Goal: Task Accomplishment & Management: Use online tool/utility

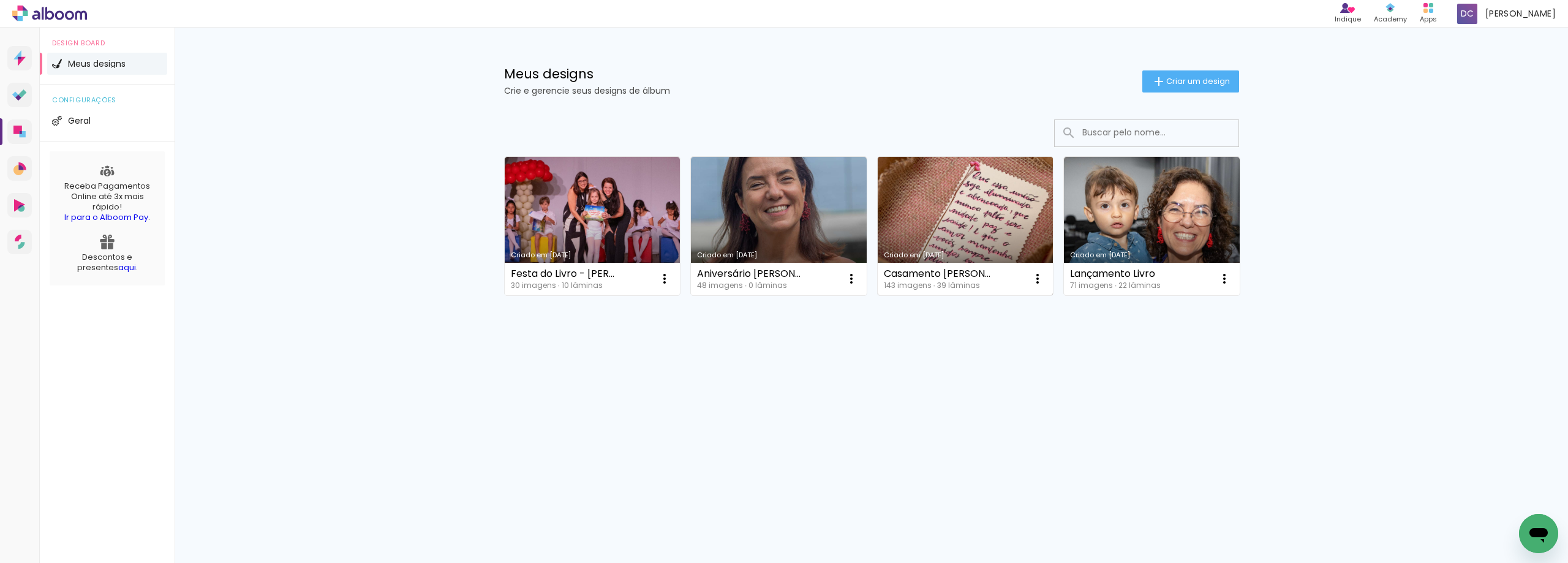
click at [952, 195] on link "Criado em [DATE]" at bounding box center [966, 226] width 175 height 138
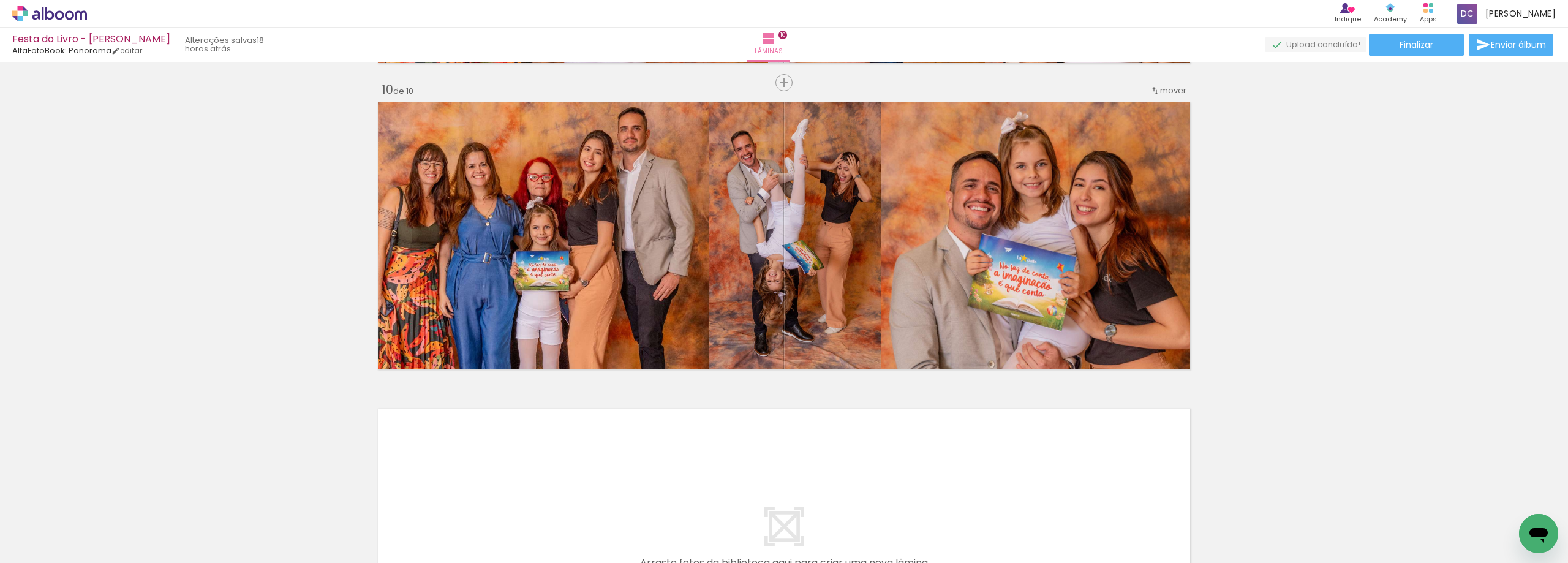
scroll to position [2758, 0]
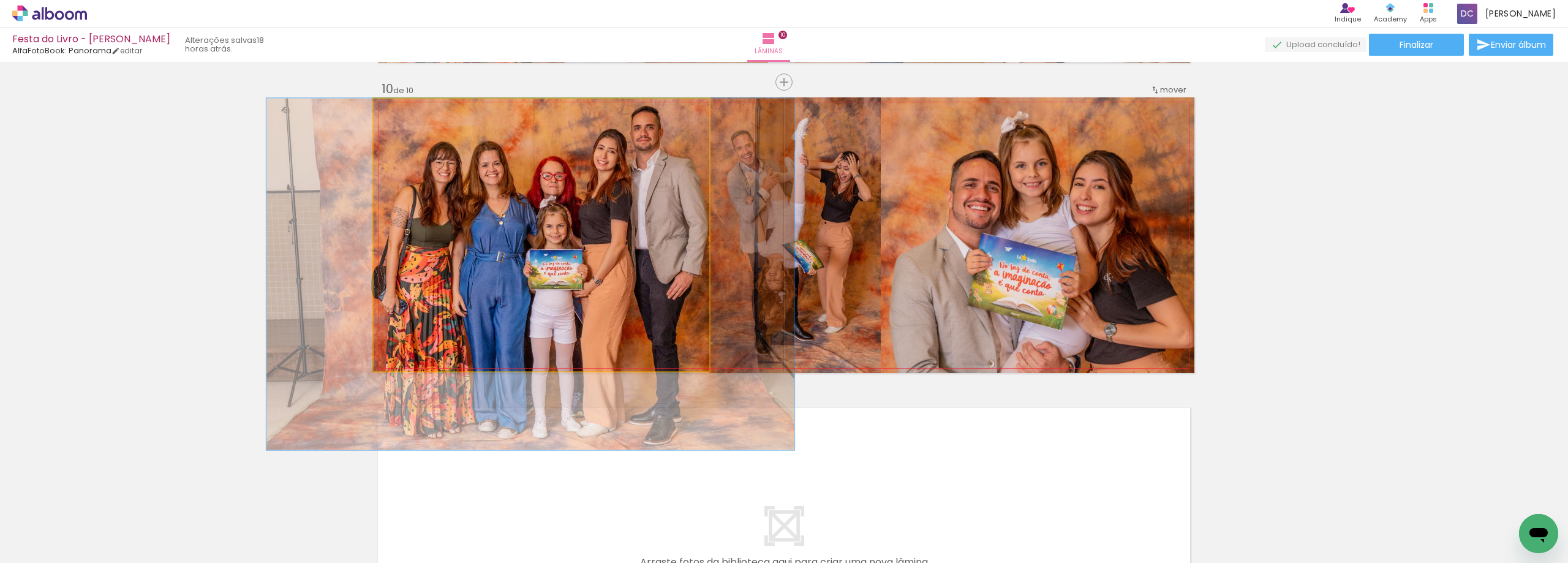
drag, startPoint x: 438, startPoint y: 275, endPoint x: 452, endPoint y: 276, distance: 14.0
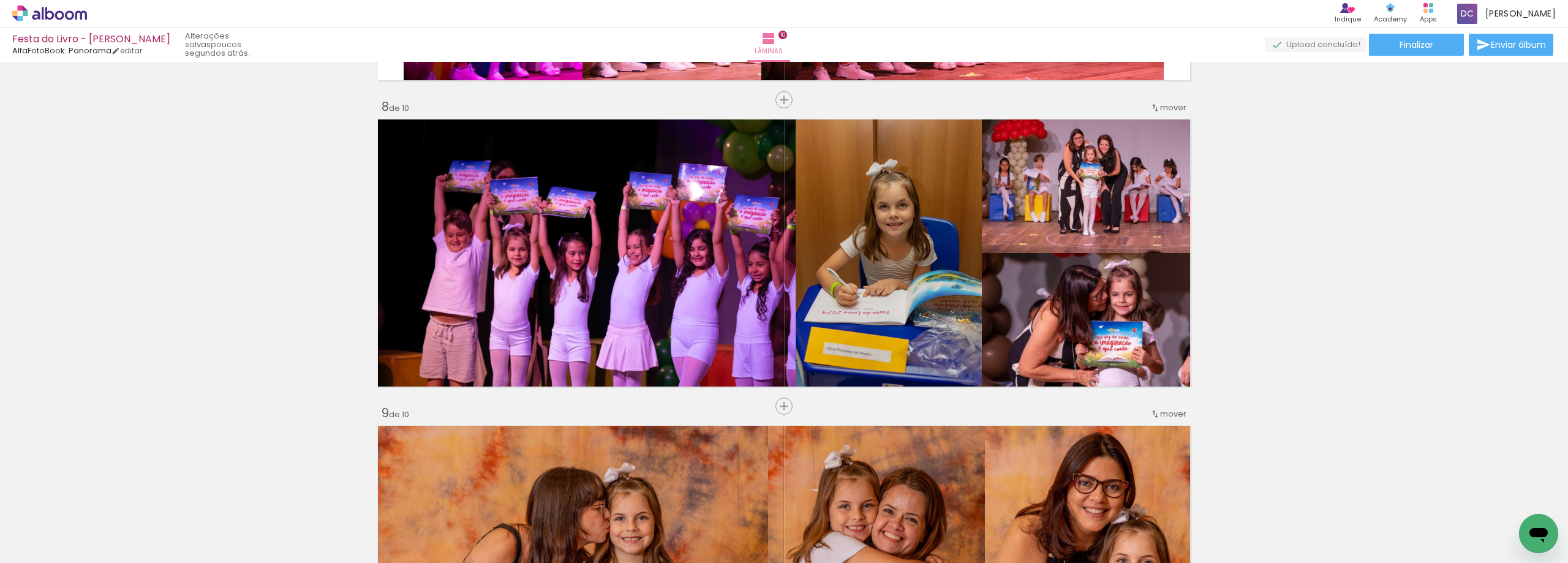
scroll to position [2084, 0]
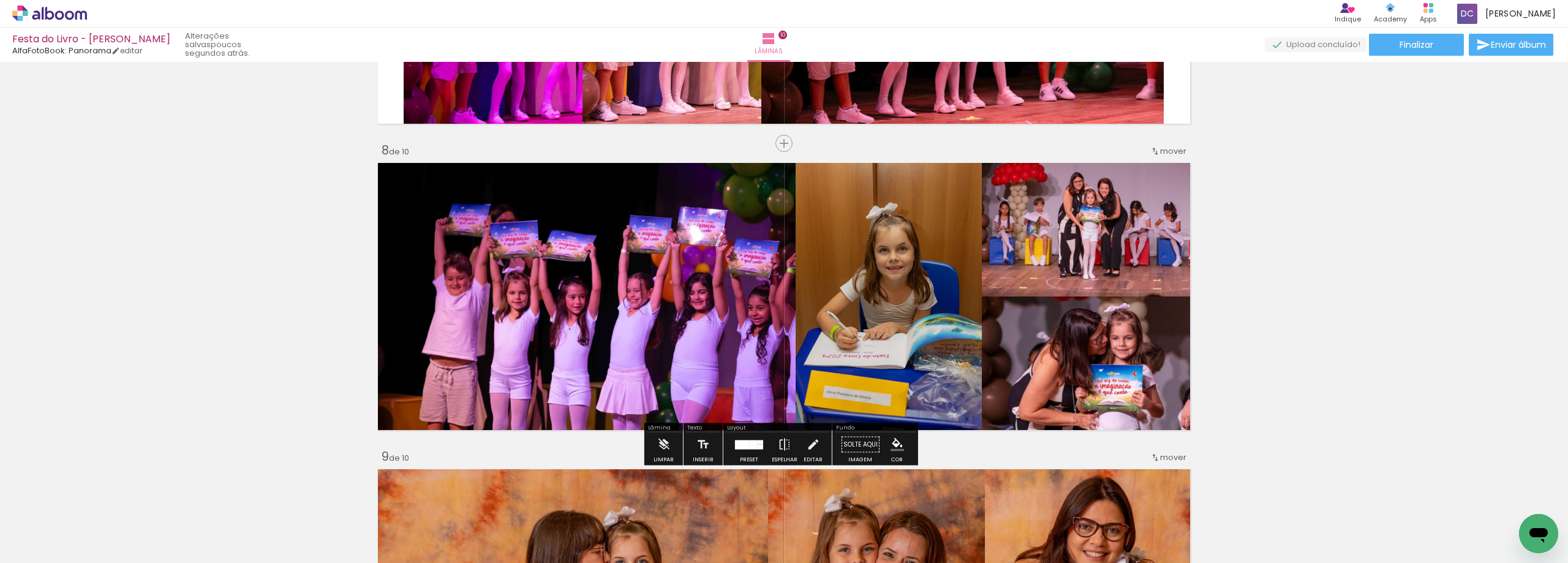
click at [539, 310] on quentale-photo at bounding box center [585, 296] width 422 height 276
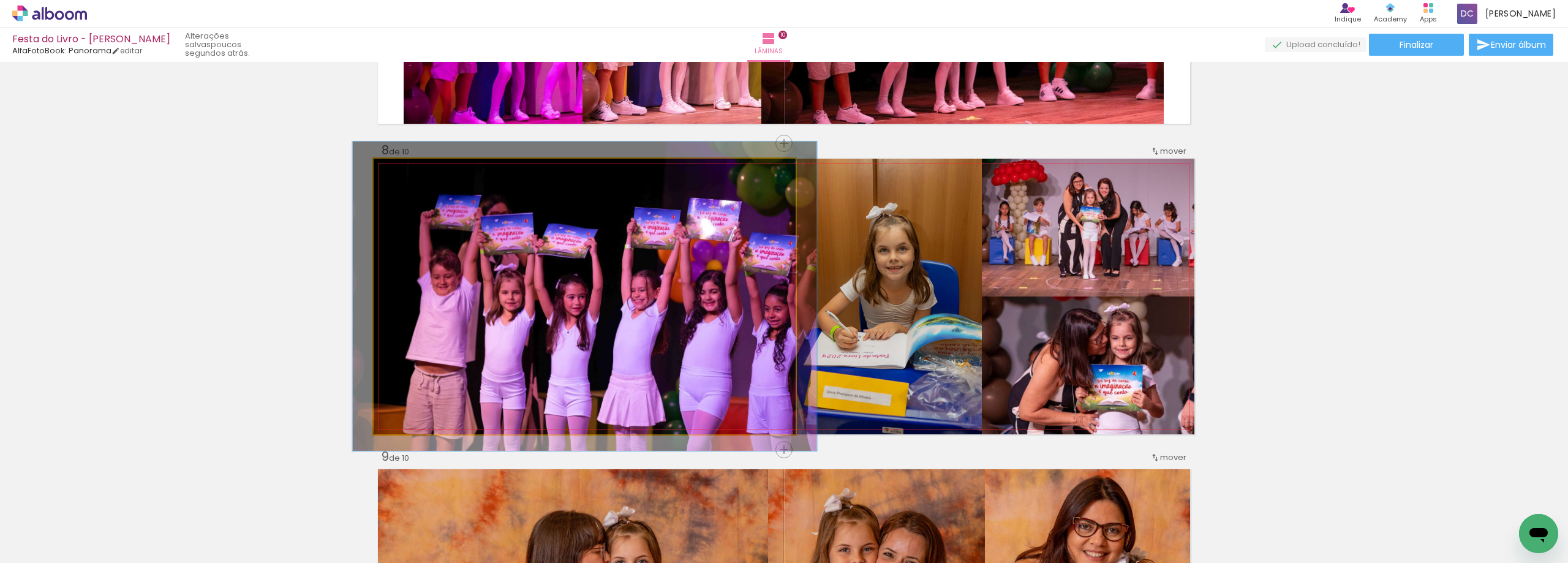
type paper-slider "110"
click at [408, 172] on div at bounding box center [407, 171] width 20 height 20
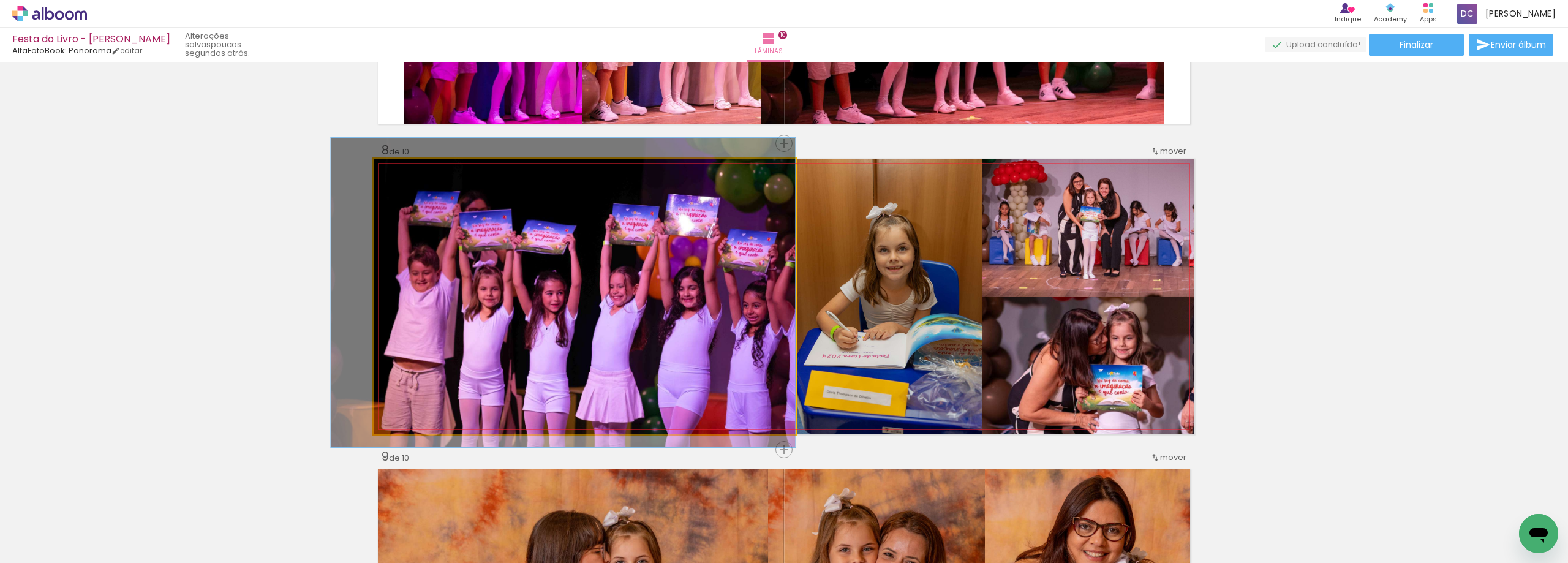
drag, startPoint x: 493, startPoint y: 268, endPoint x: 469, endPoint y: 265, distance: 24.2
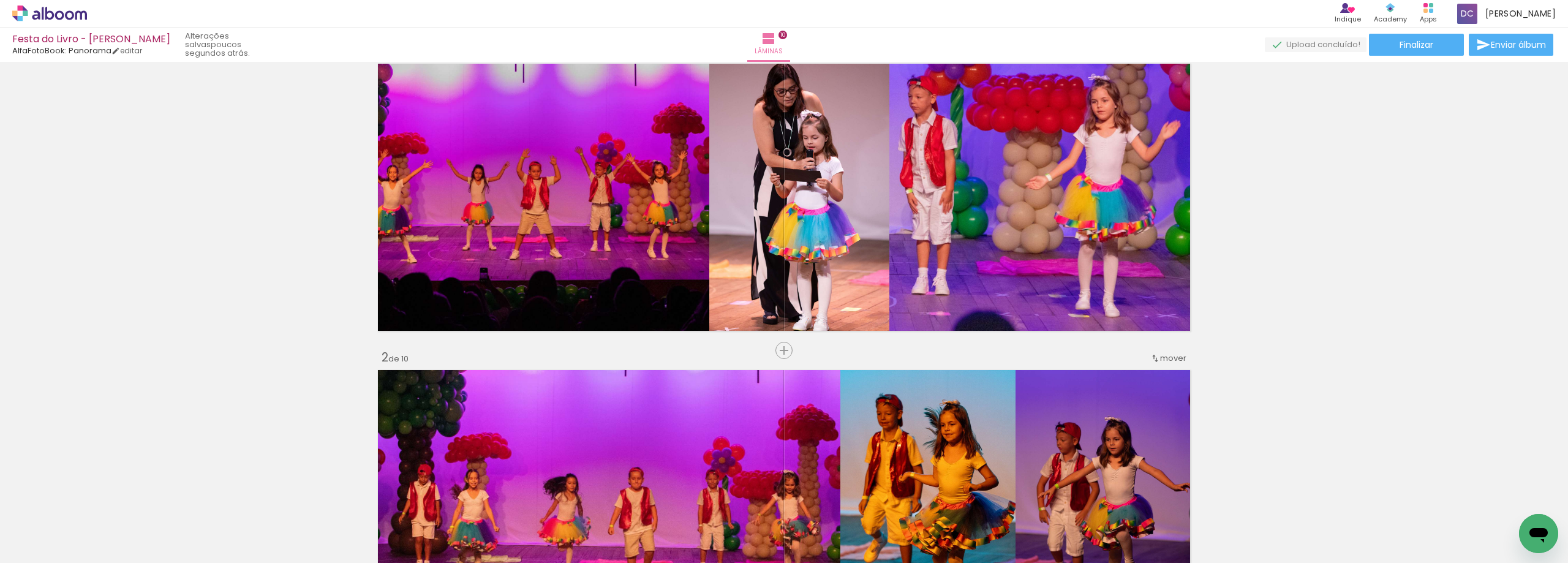
scroll to position [0, 0]
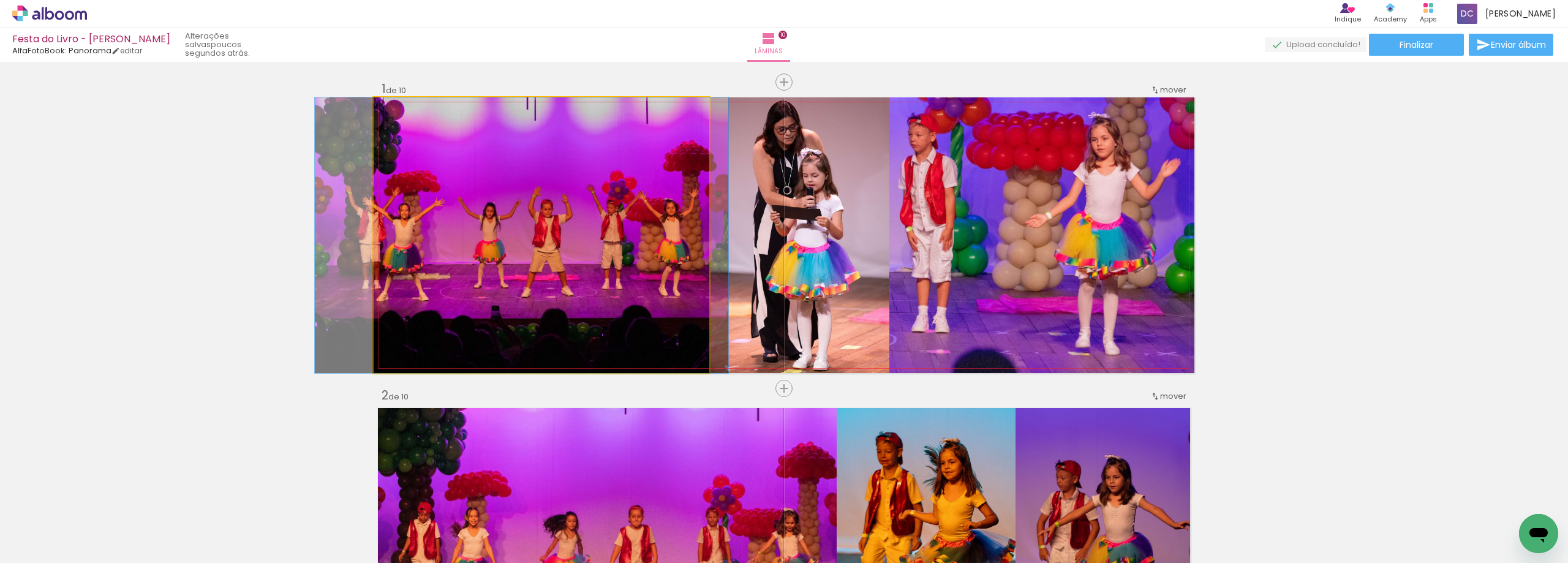
drag, startPoint x: 507, startPoint y: 204, endPoint x: 519, endPoint y: 204, distance: 12.0
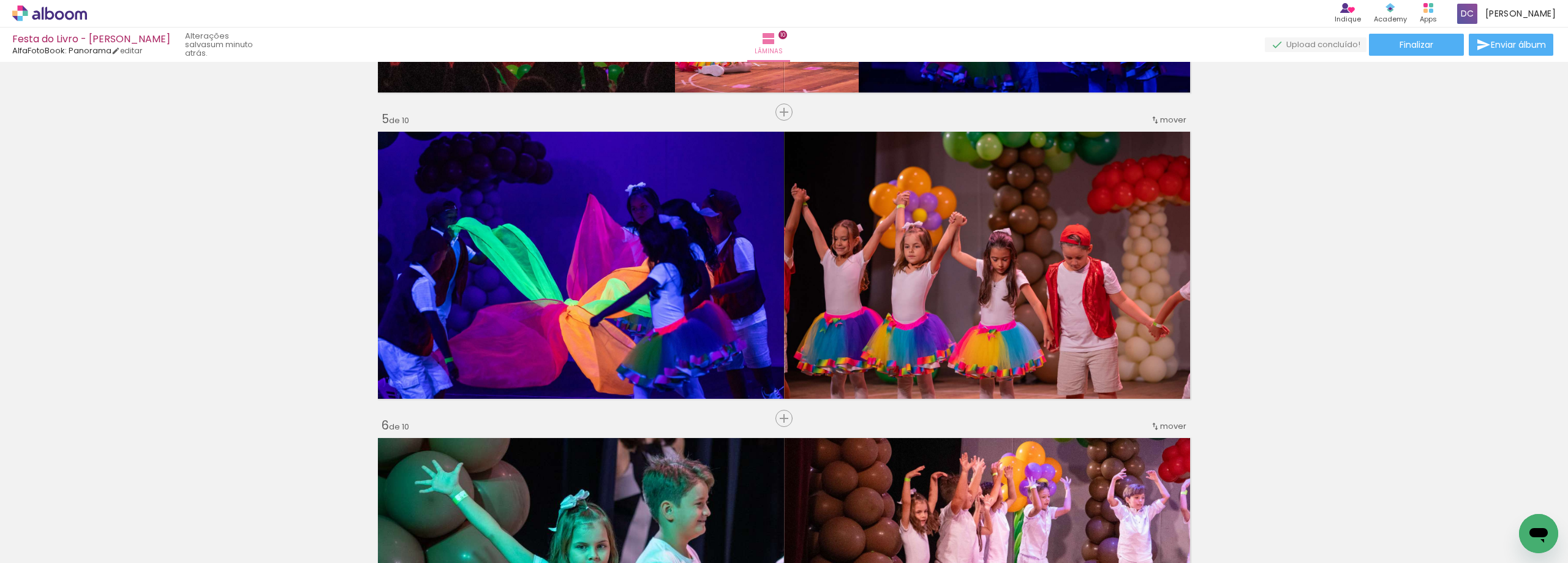
scroll to position [1226, 0]
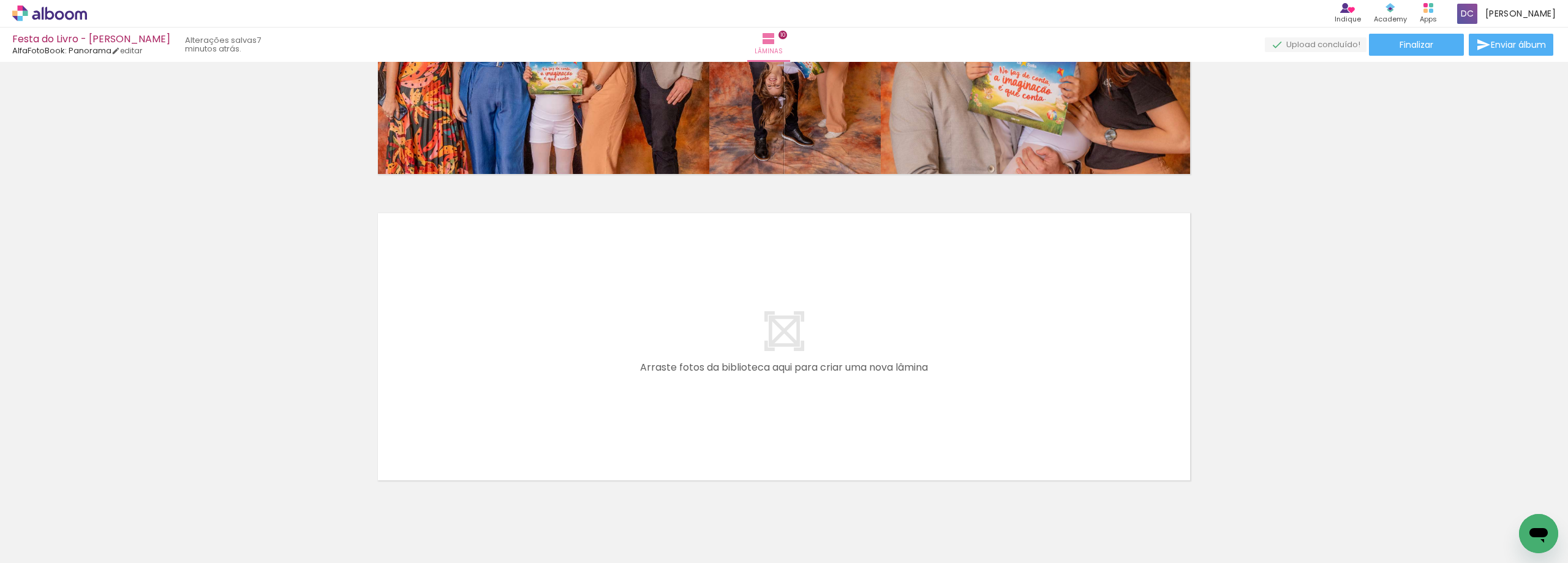
scroll to position [2994, 0]
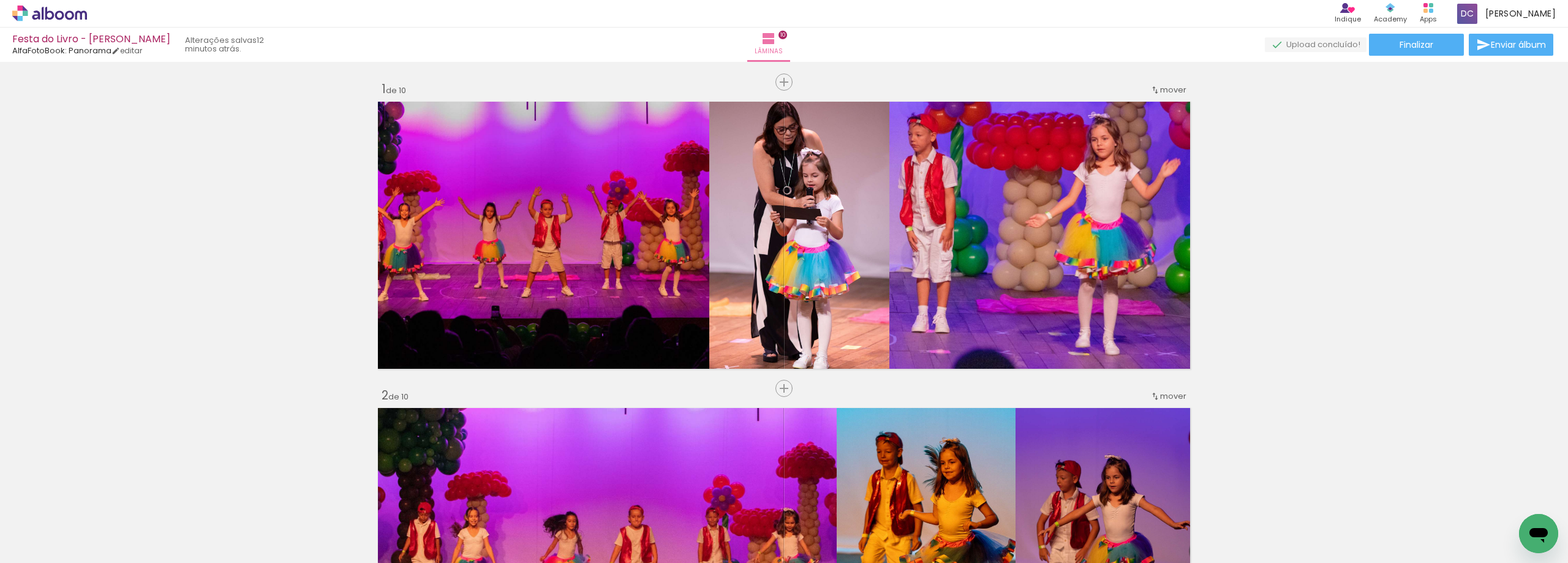
scroll to position [2994, 0]
